Goal: Task Accomplishment & Management: Manage account settings

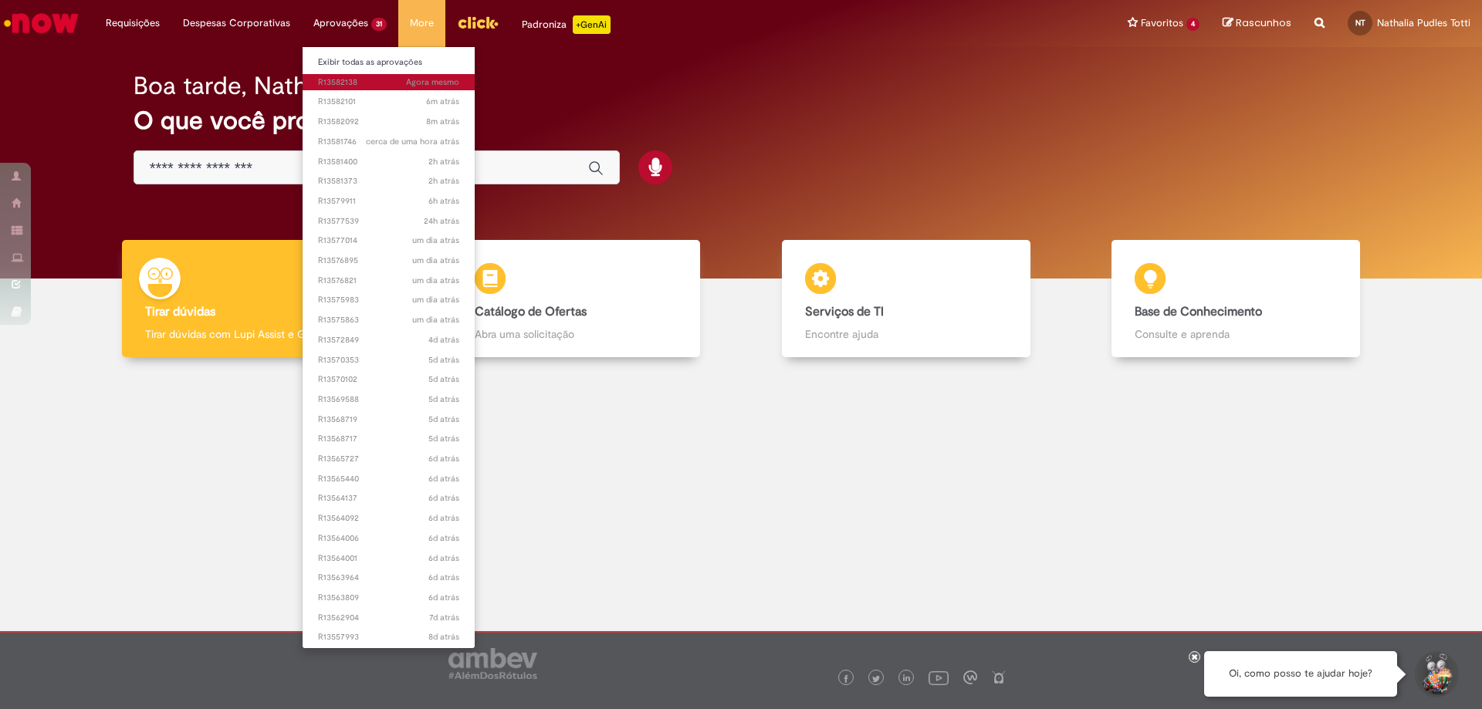
click at [363, 86] on span "Agora mesmo Agora mesmo R13582138" at bounding box center [388, 82] width 141 height 12
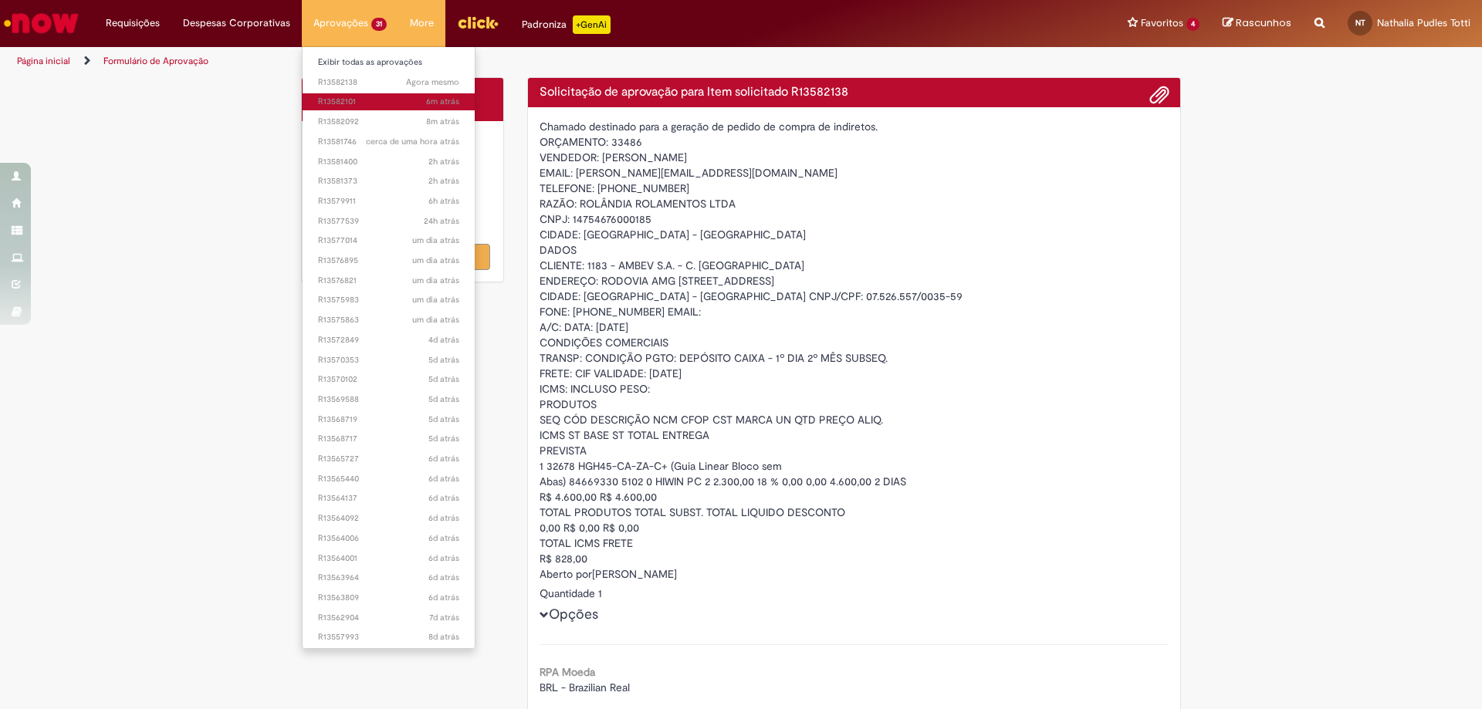
click at [365, 102] on span "6m atrás 6 minutos atrás R13582101" at bounding box center [388, 102] width 141 height 12
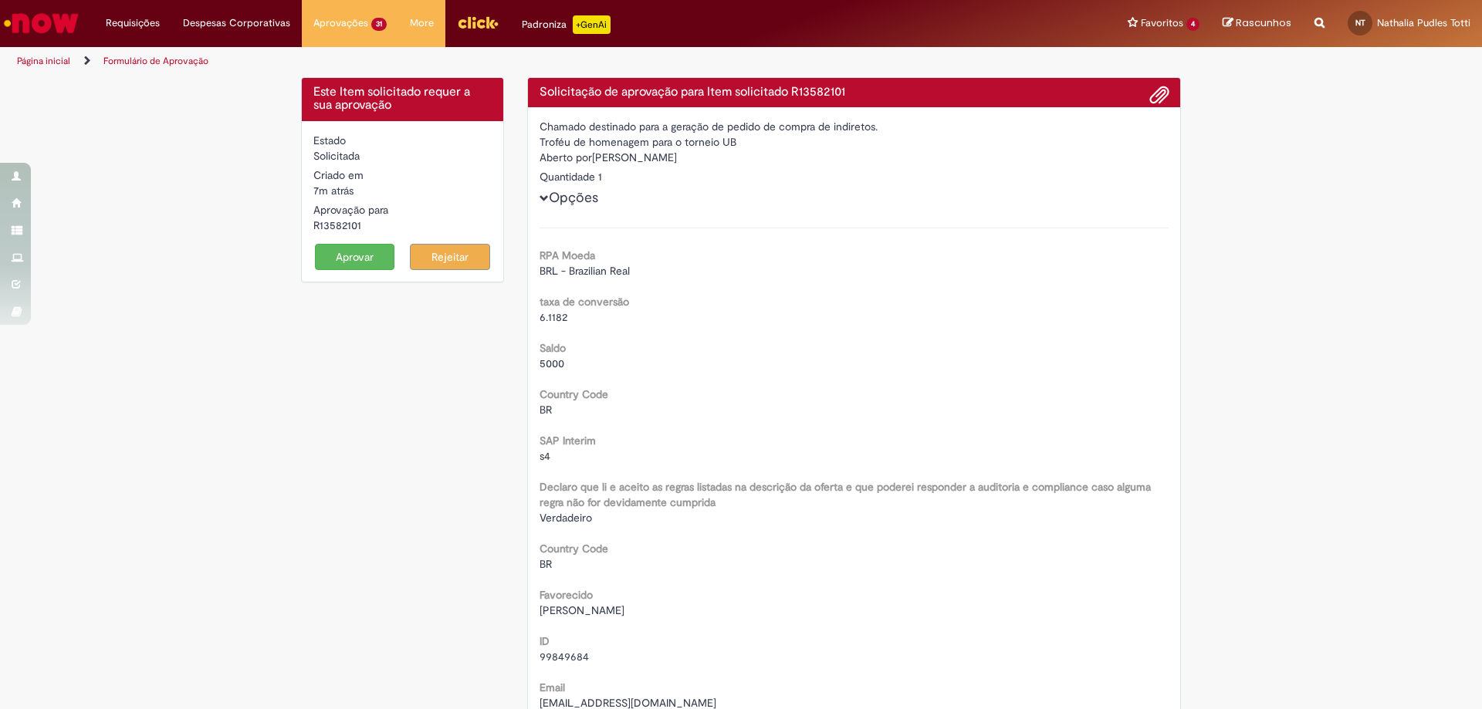
drag, startPoint x: 675, startPoint y: 156, endPoint x: 846, endPoint y: 167, distance: 170.9
click at [846, 167] on div "Aberto por [PERSON_NAME]" at bounding box center [854, 159] width 630 height 19
click at [351, 249] on button "Aprovar" at bounding box center [355, 257] width 80 height 26
